Goal: Check status: Check status

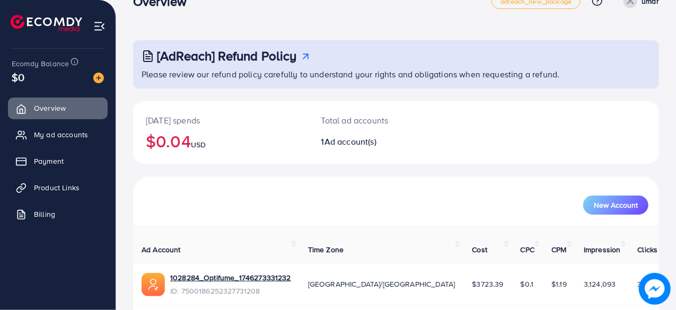
scroll to position [54, 0]
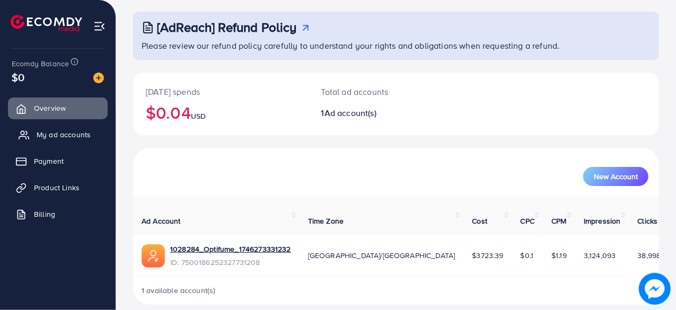
click at [65, 134] on span "My ad accounts" at bounding box center [64, 134] width 54 height 11
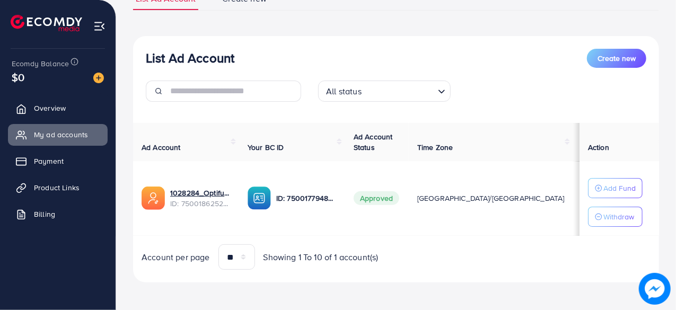
scroll to position [92, 0]
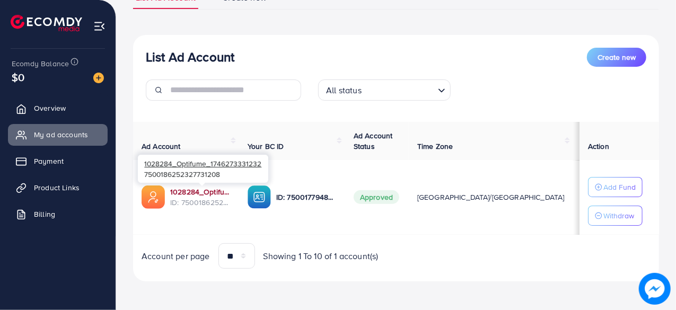
click at [214, 191] on link "1028284_Optifume_1746273331232" at bounding box center [200, 192] width 60 height 11
click at [195, 190] on link "1028284_Optifume_1746273331232" at bounding box center [200, 192] width 60 height 11
click at [182, 193] on link "1028284_Optifume_1746273331232" at bounding box center [200, 192] width 60 height 11
